Goal: Task Accomplishment & Management: Use online tool/utility

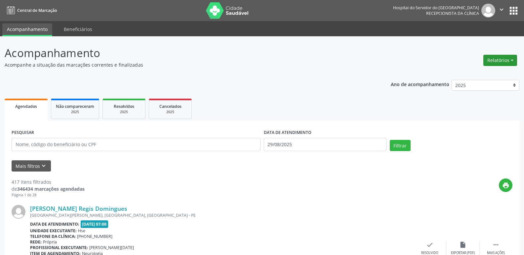
click at [504, 55] on button "Relatórios" at bounding box center [500, 60] width 34 height 11
click at [500, 74] on link "Agendamentos" at bounding box center [481, 74] width 71 height 9
select select "7"
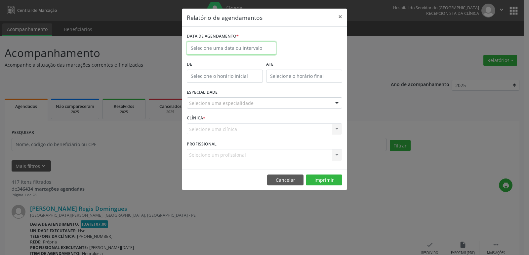
click at [225, 54] on body "Central de Marcação Hospital do Servidor do [GEOGRAPHIC_DATA] Recepcionista da …" at bounding box center [264, 127] width 529 height 255
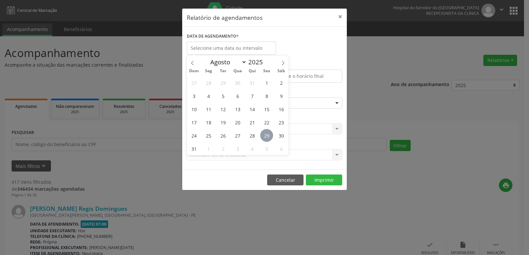
click at [265, 134] on span "29" at bounding box center [266, 135] width 13 height 13
type input "29/08/2025"
click at [265, 134] on span "29" at bounding box center [266, 135] width 13 height 13
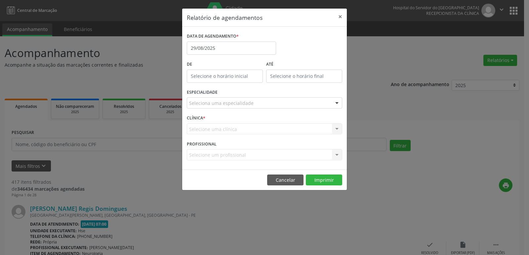
click at [267, 103] on div "Seleciona uma especialidade" at bounding box center [264, 102] width 155 height 11
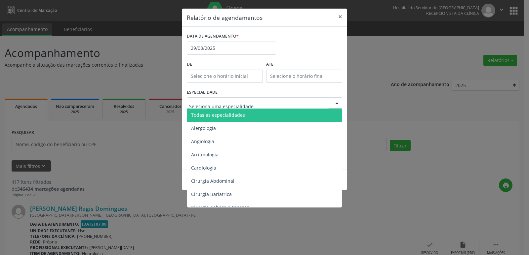
click at [261, 119] on span "Todas as especialidades" at bounding box center [265, 115] width 156 height 13
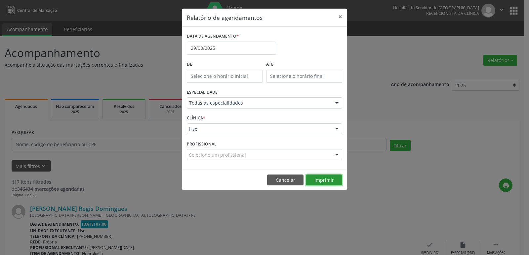
click at [334, 181] on button "Imprimir" at bounding box center [324, 180] width 36 height 11
